Goal: Complete application form

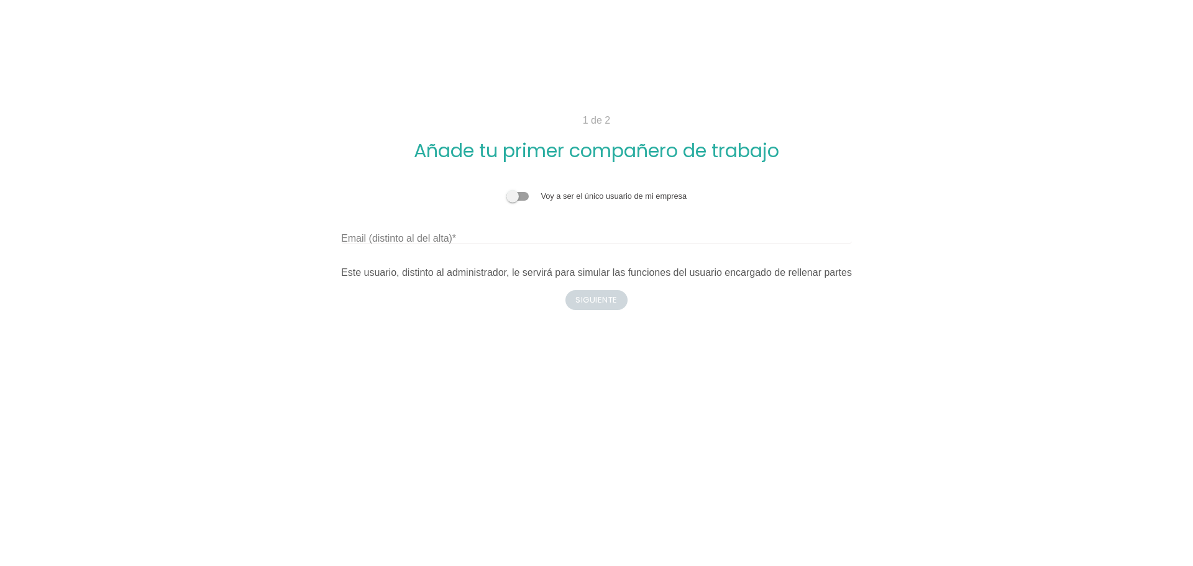
click at [436, 238] on label "Email (distinto al del alta)" at bounding box center [398, 238] width 115 height 15
click at [436, 238] on input "Email (distinto al del alta)" at bounding box center [596, 234] width 511 height 20
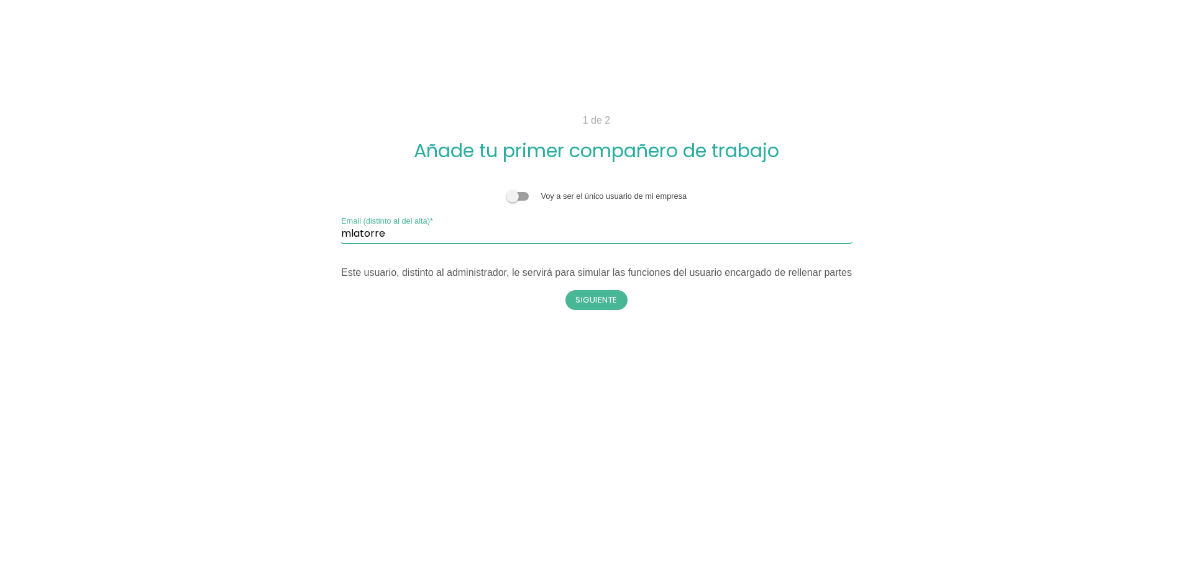
type input "[EMAIL_ADDRESS][DOMAIN_NAME]"
click at [593, 302] on button "Siguiente" at bounding box center [596, 300] width 62 height 20
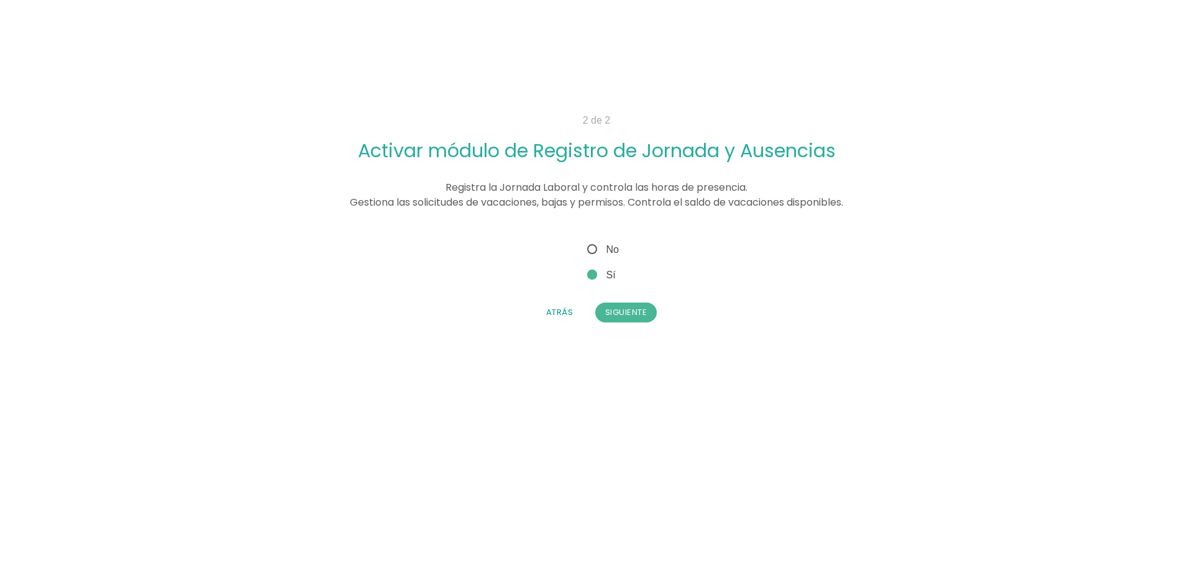
click at [592, 252] on span "No" at bounding box center [602, 250] width 34 height 16
click at [592, 250] on input "No" at bounding box center [589, 246] width 8 height 8
radio input "true"
click at [628, 311] on button "Siguiente" at bounding box center [626, 313] width 62 height 20
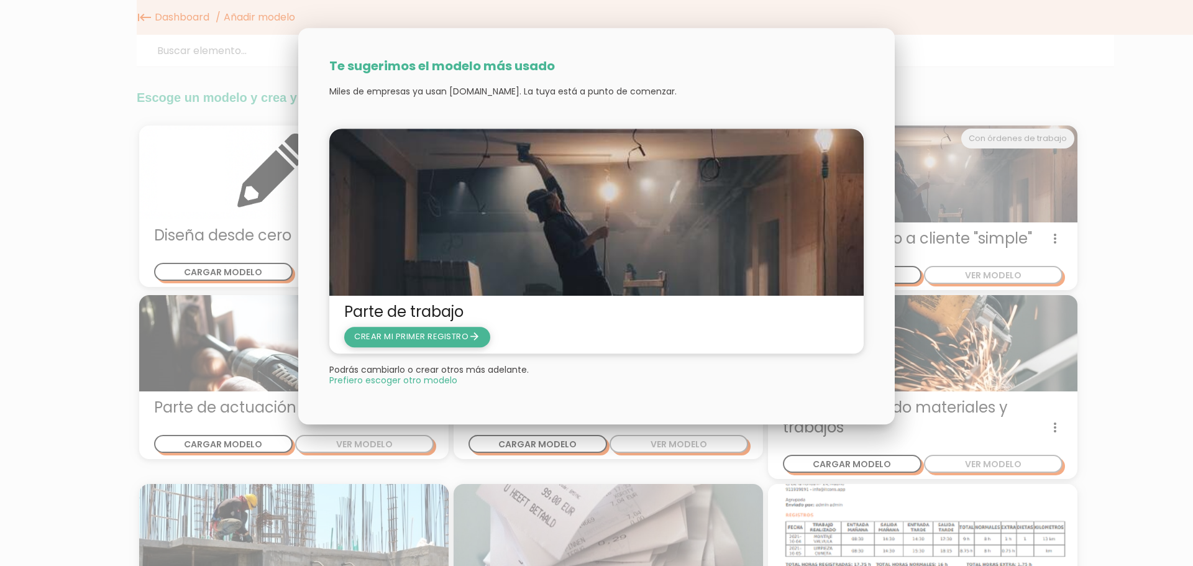
click at [428, 338] on span "CREAR MI PRIMER REGISTRO arrow_forward" at bounding box center [417, 337] width 126 height 12
